Goal: Information Seeking & Learning: Find specific fact

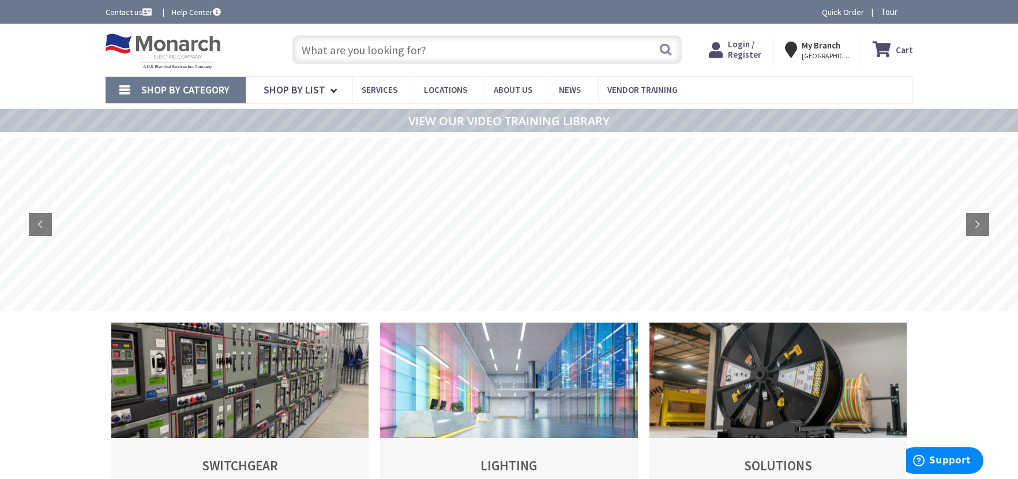
click at [434, 57] on input "text" at bounding box center [487, 49] width 389 height 29
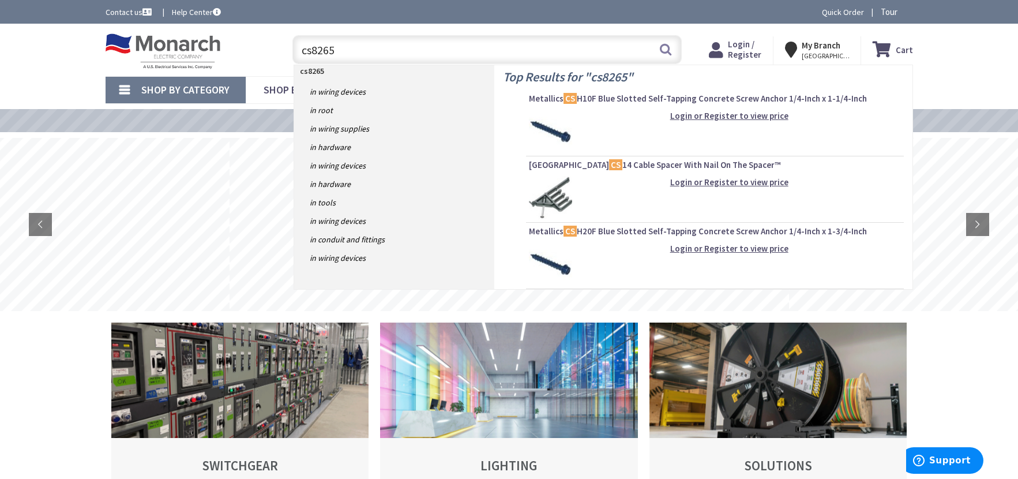
type input "cs8265c"
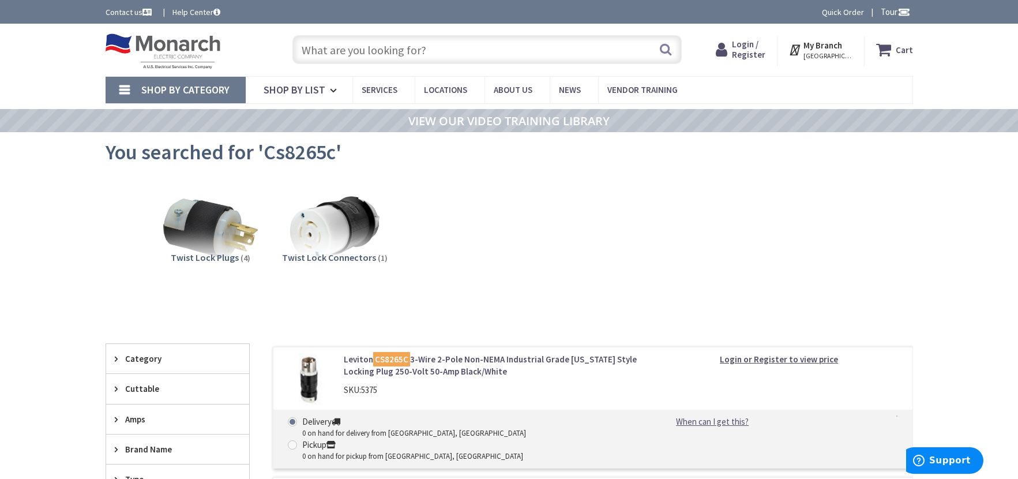
click at [432, 48] on input "text" at bounding box center [487, 49] width 389 height 29
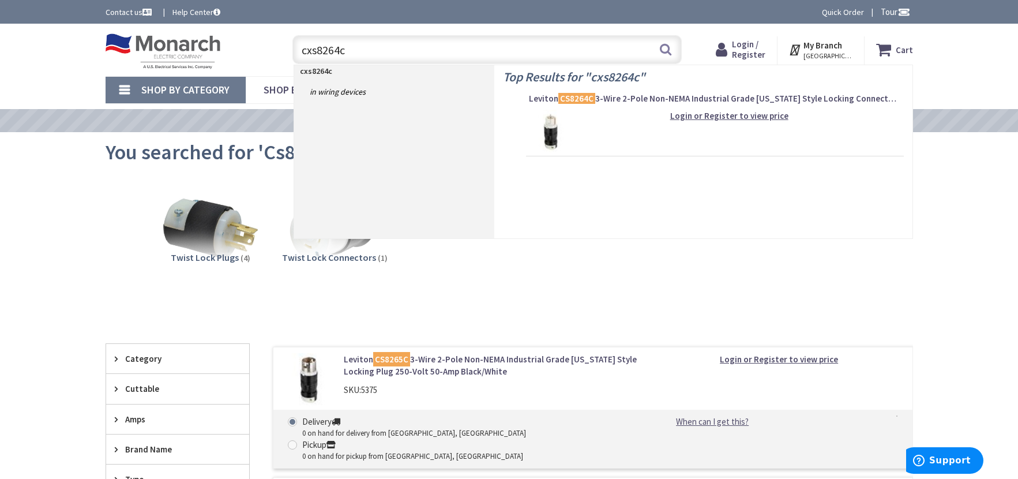
type input "cs8264c"
